Goal: Information Seeking & Learning: Learn about a topic

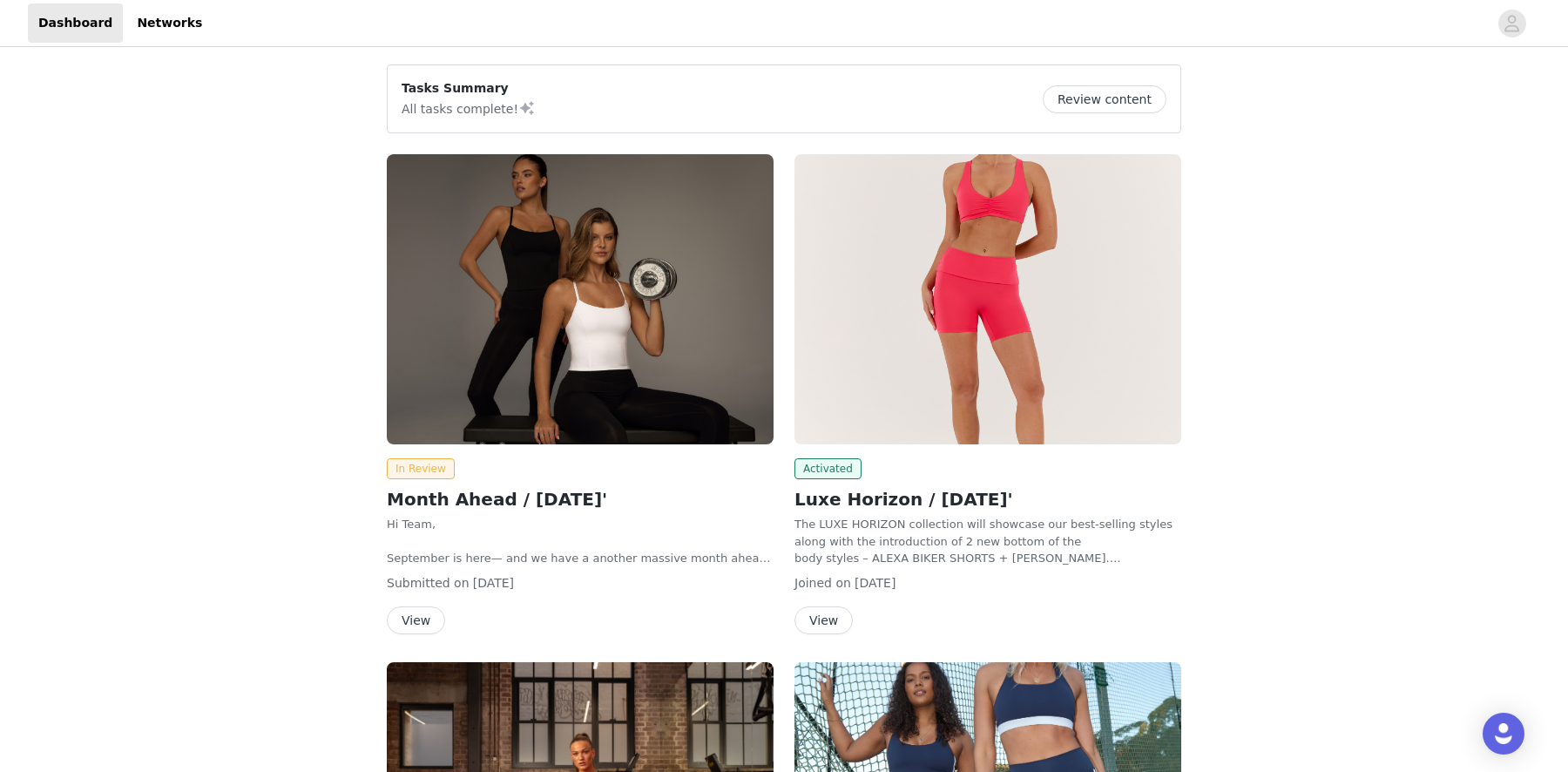
scroll to position [42, 0]
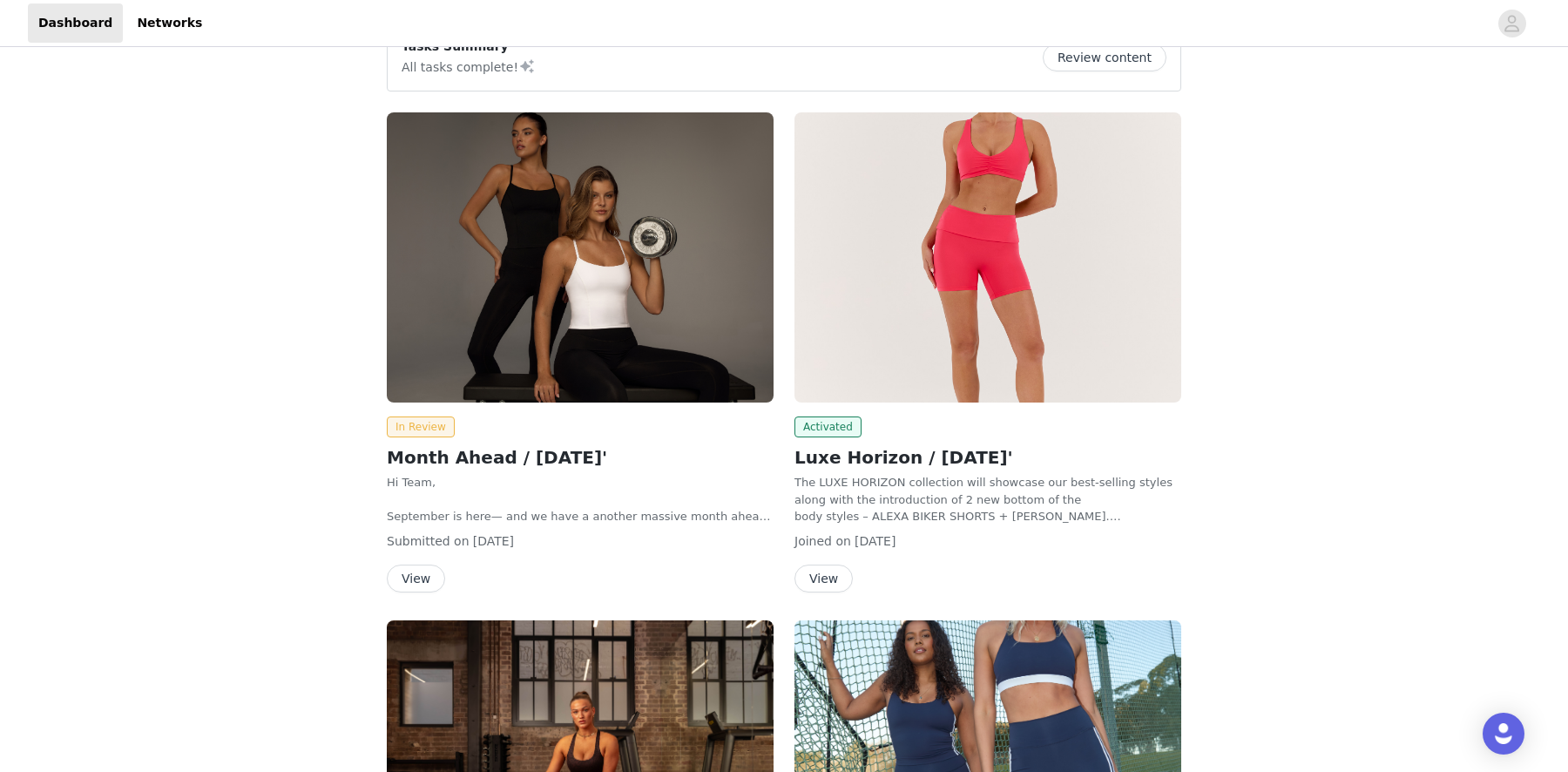
click at [398, 576] on button "View" at bounding box center [415, 578] width 59 height 28
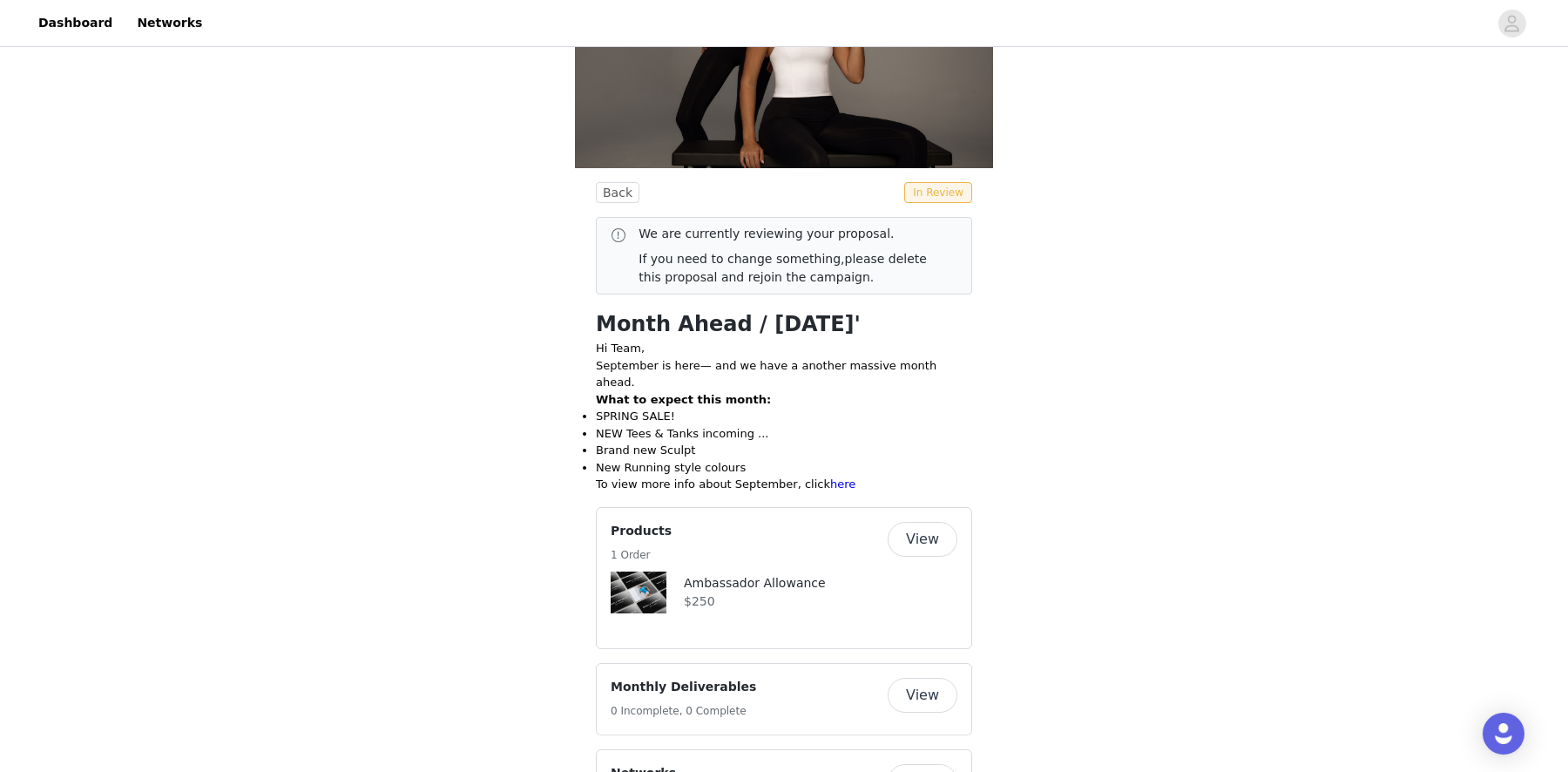
scroll to position [163, 0]
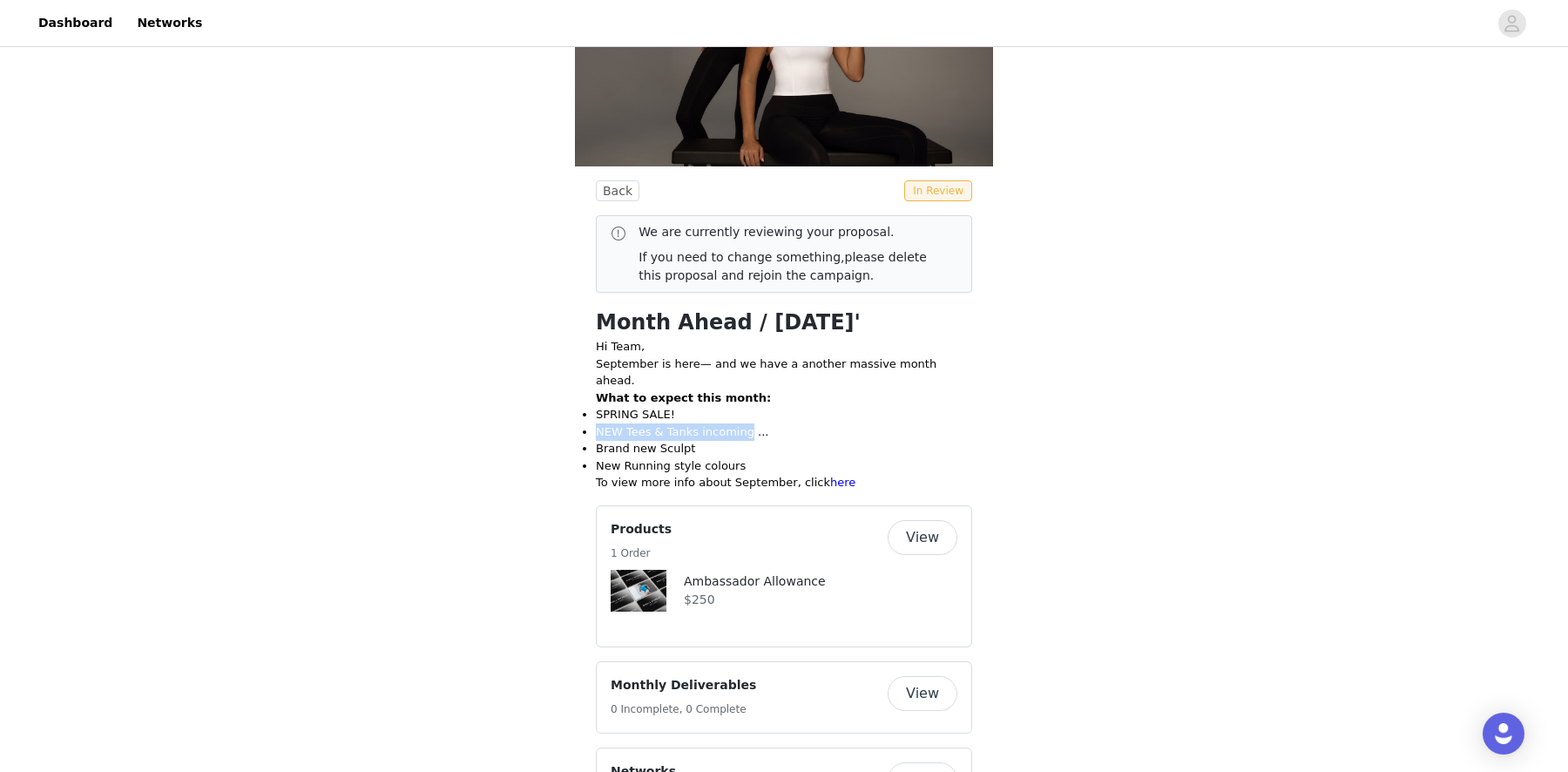
drag, startPoint x: 591, startPoint y: 415, endPoint x: 858, endPoint y: 415, distance: 267.0
click at [858, 423] on li "NEW Tees & Tanks incoming ..." at bounding box center [784, 432] width 376 height 17
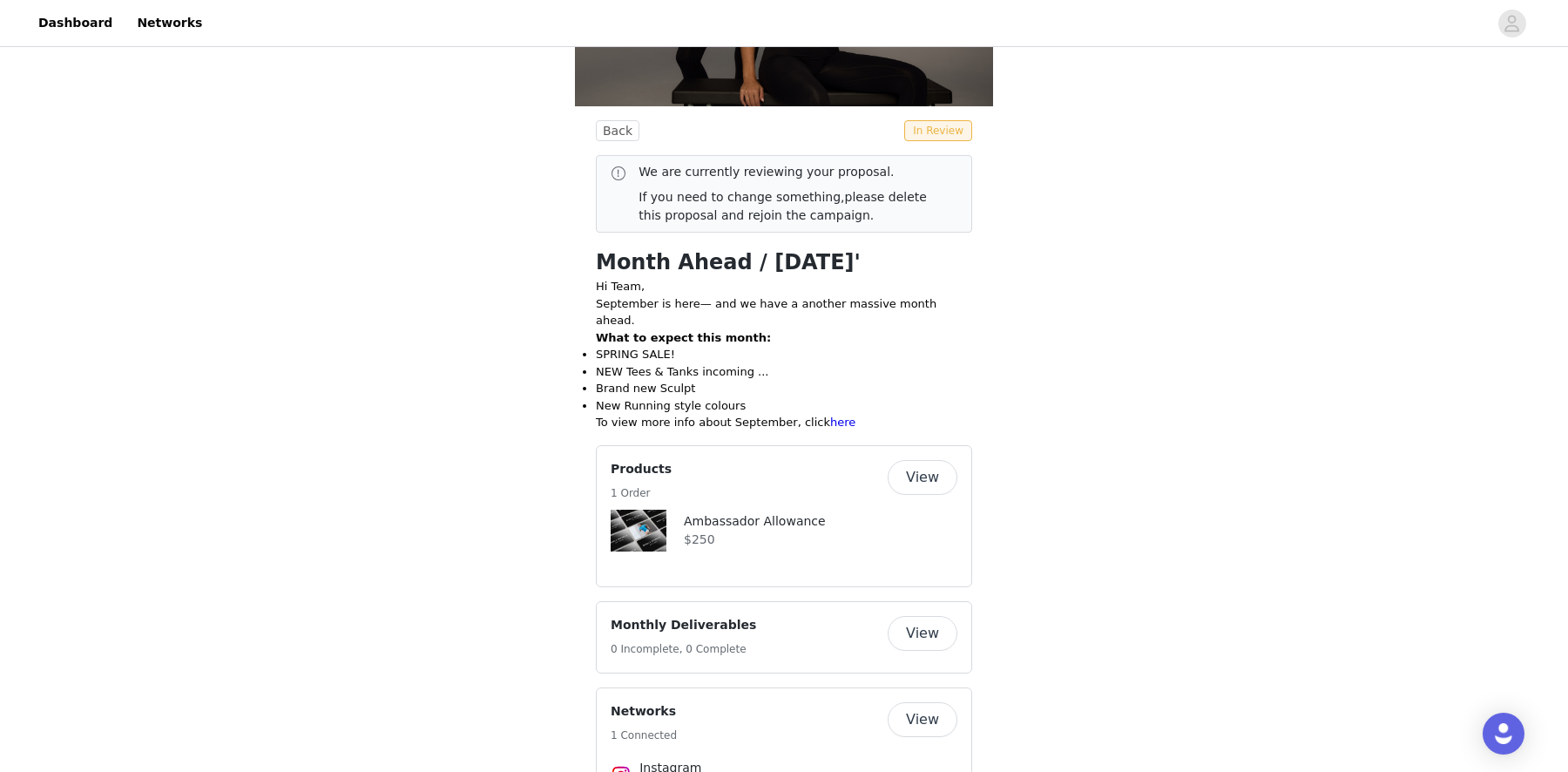
drag, startPoint x: 572, startPoint y: 363, endPoint x: 912, endPoint y: 363, distance: 340.0
click at [912, 363] on div "Back In Review We are currently reviewing your proposal. If you need to change …" at bounding box center [784, 640] width 1568 height 1625
click at [916, 379] on li "Brand new Sculpt" at bounding box center [784, 388] width 376 height 17
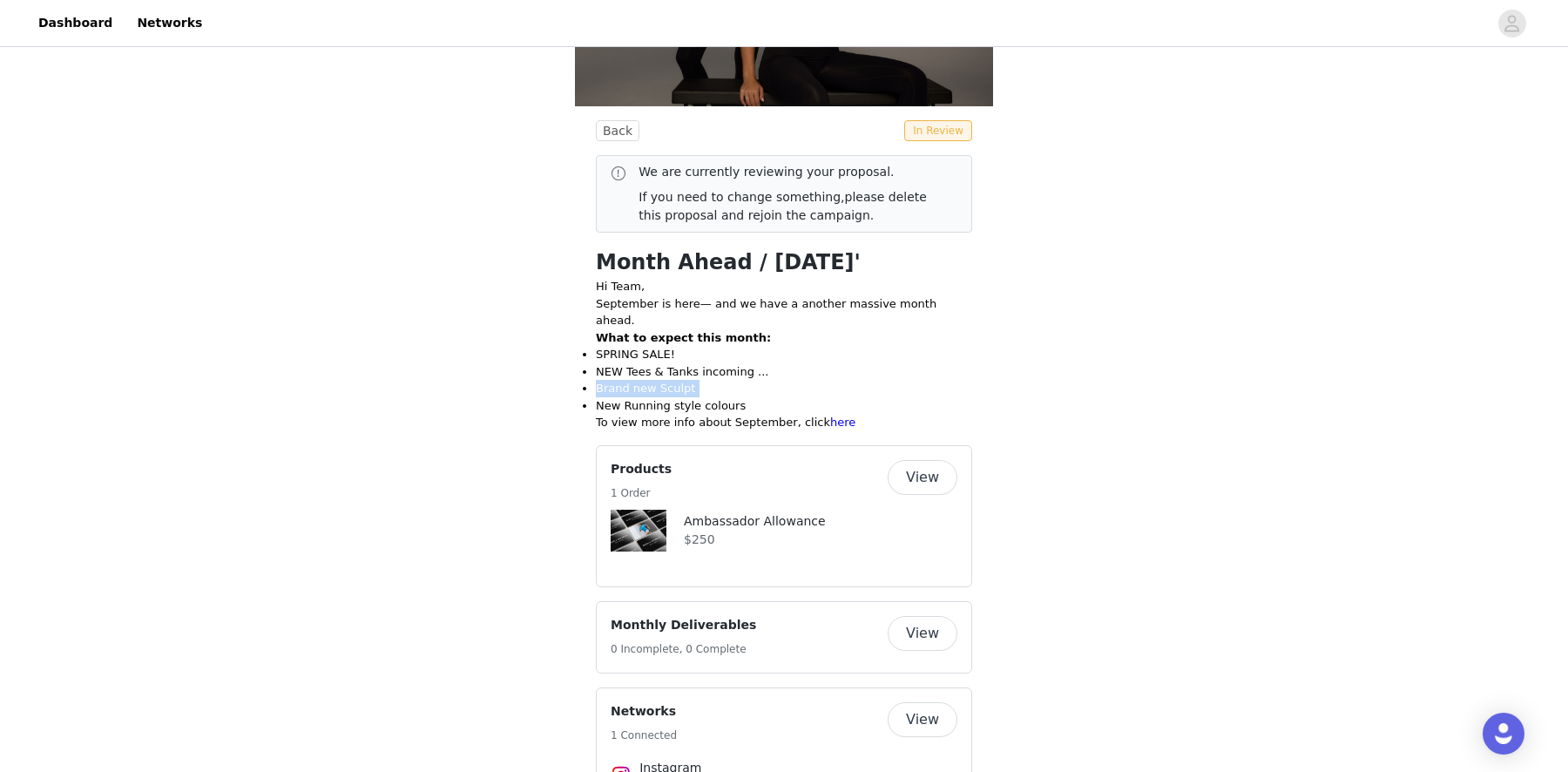
click at [916, 379] on li "Brand new Sculpt" at bounding box center [784, 388] width 376 height 17
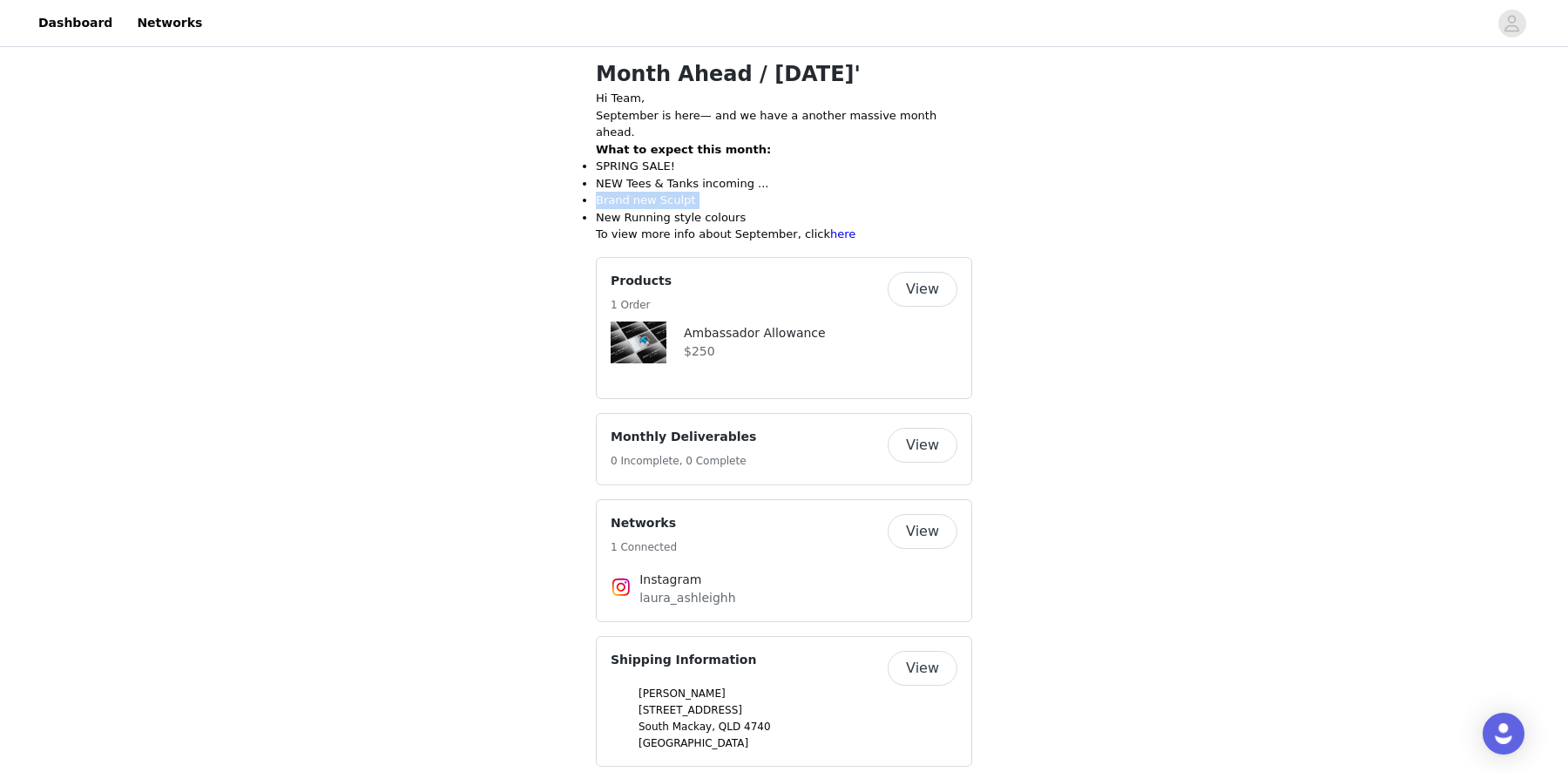
scroll to position [836, 0]
